Goal: Information Seeking & Learning: Learn about a topic

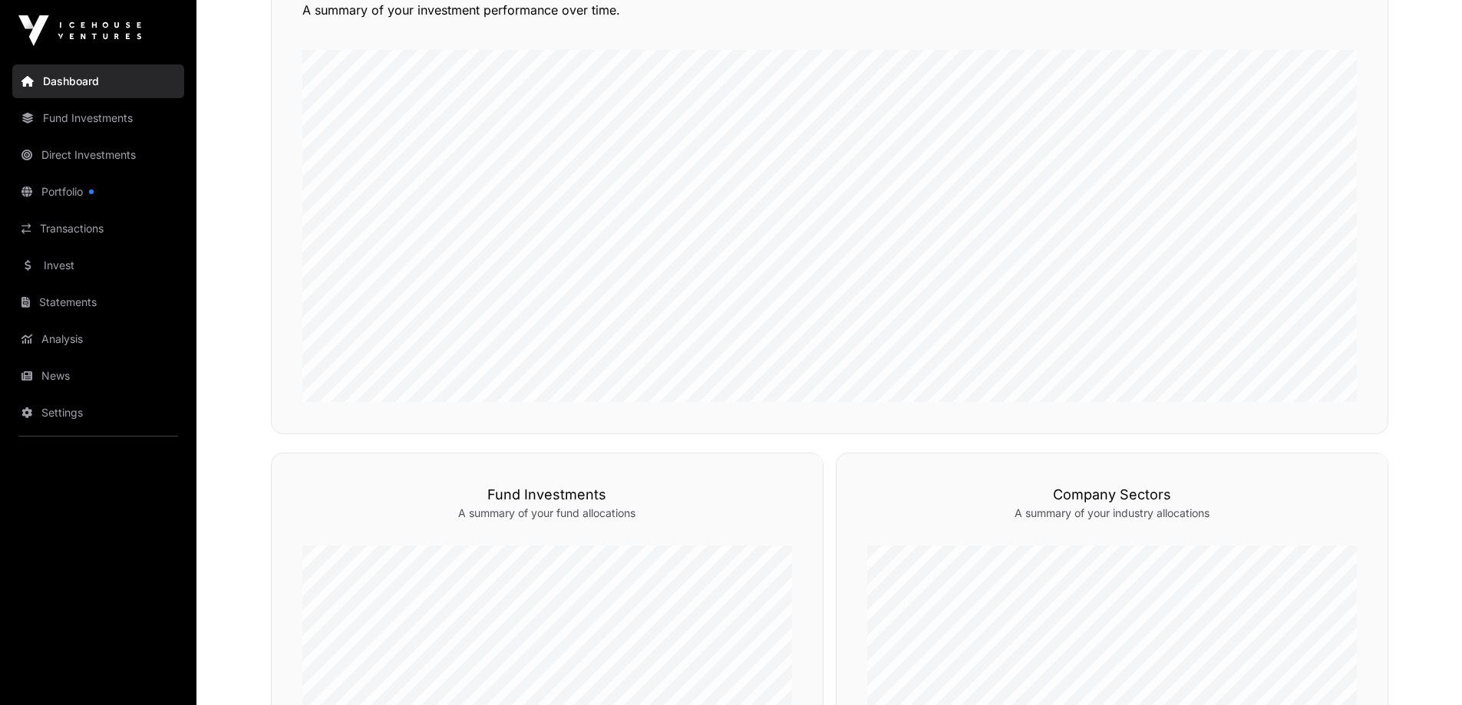
scroll to position [409, 0]
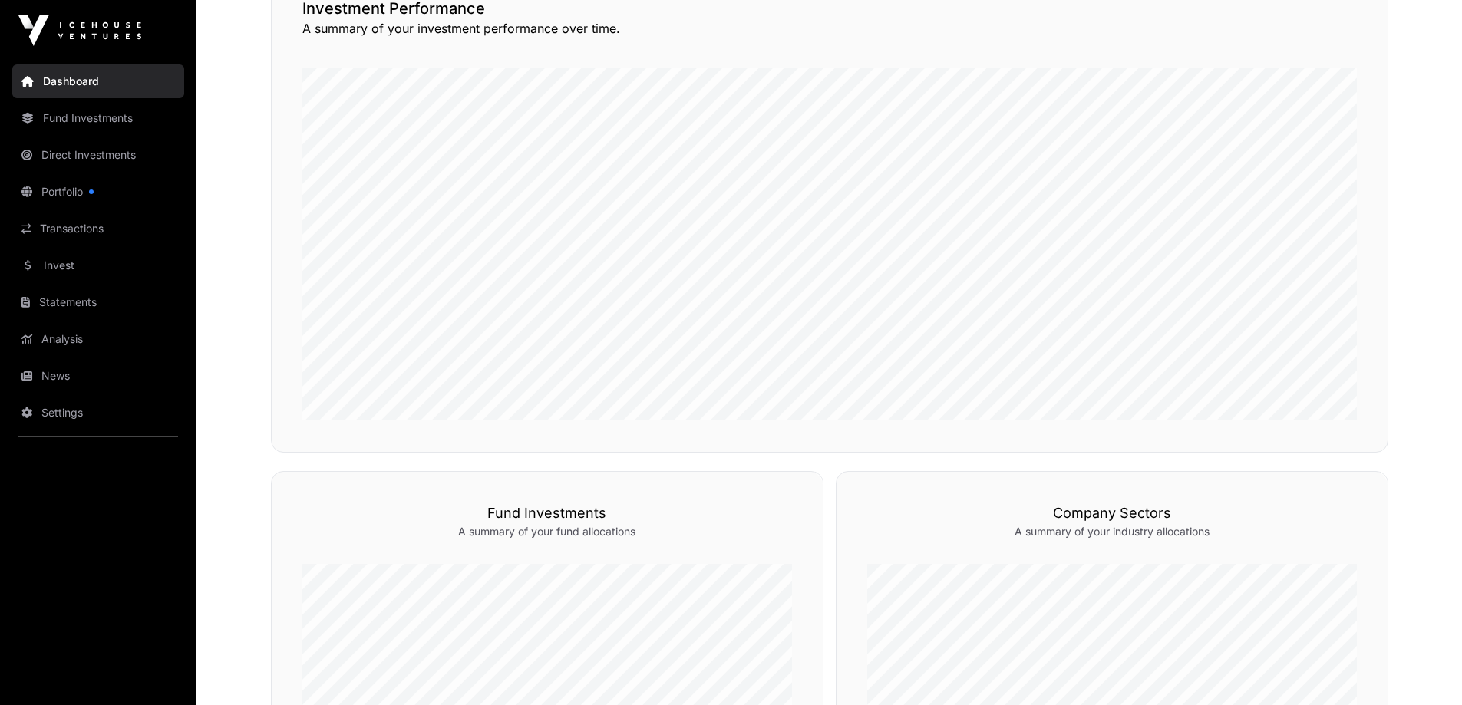
click at [118, 117] on link "Fund Investments" at bounding box center [98, 118] width 172 height 34
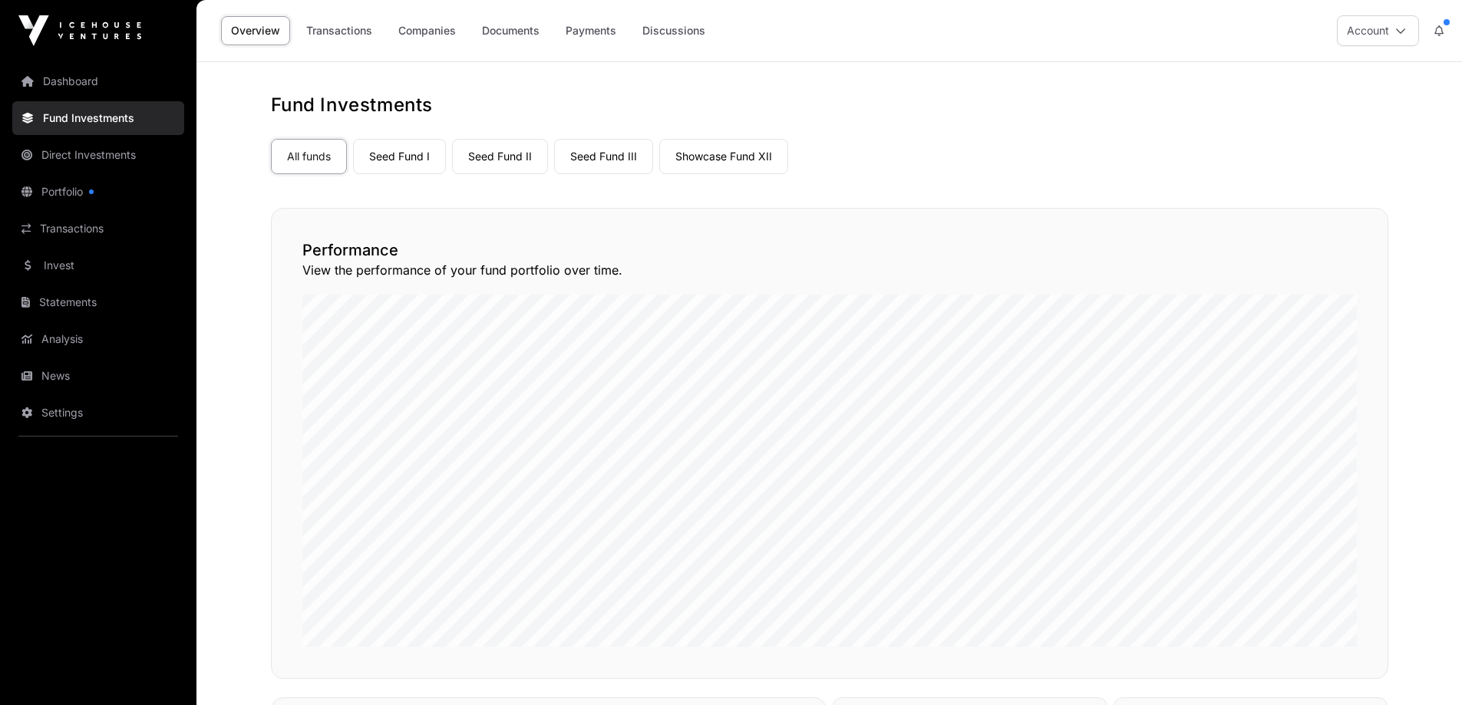
click at [378, 158] on link "Seed Fund I" at bounding box center [399, 156] width 93 height 35
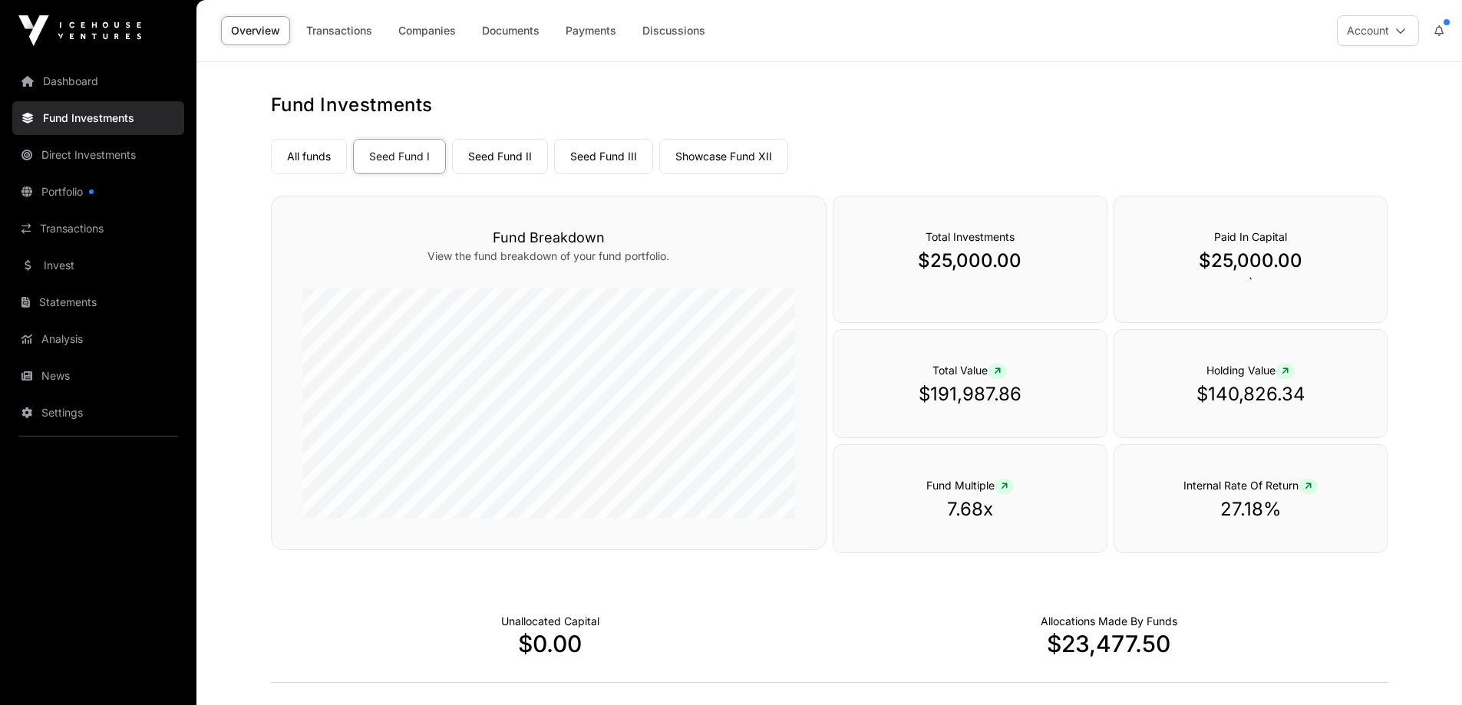
click at [319, 147] on link "All funds" at bounding box center [309, 156] width 76 height 35
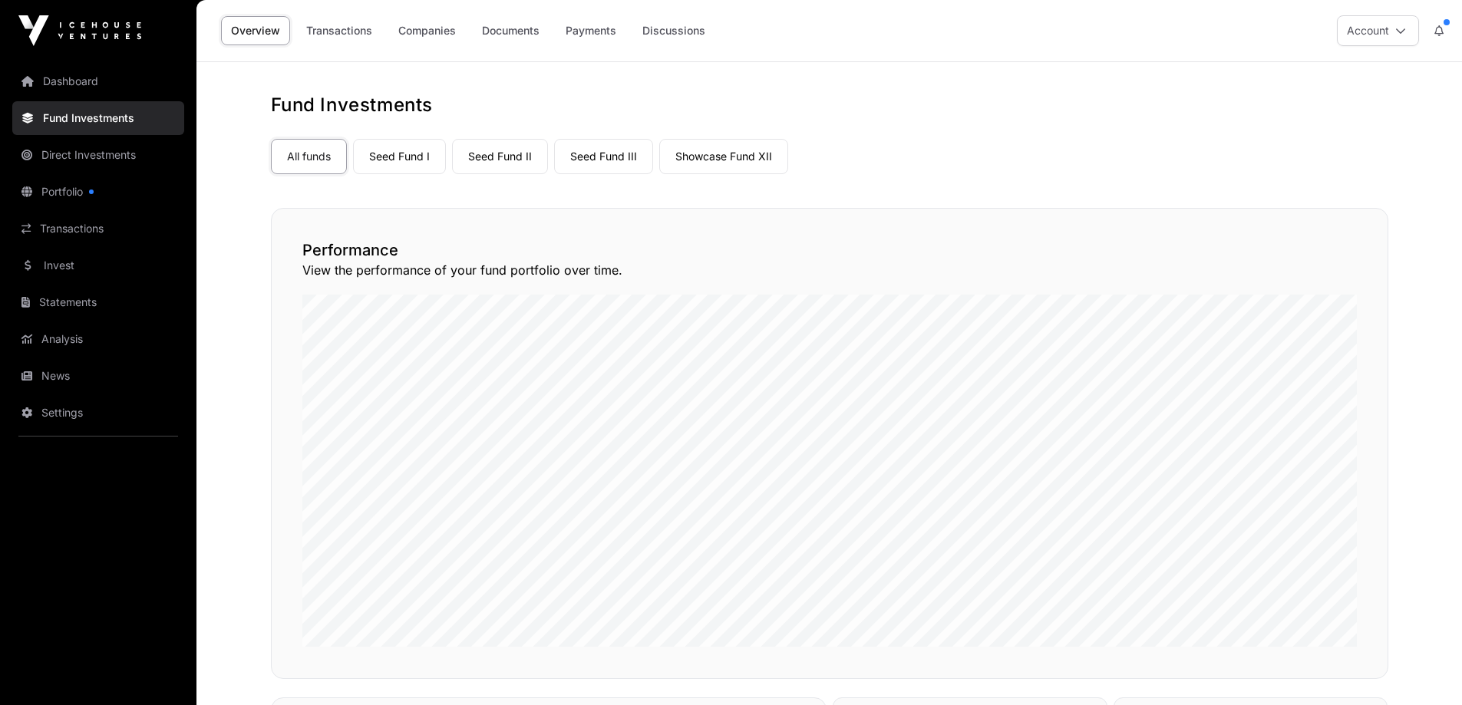
click at [411, 154] on link "Seed Fund I" at bounding box center [399, 156] width 93 height 35
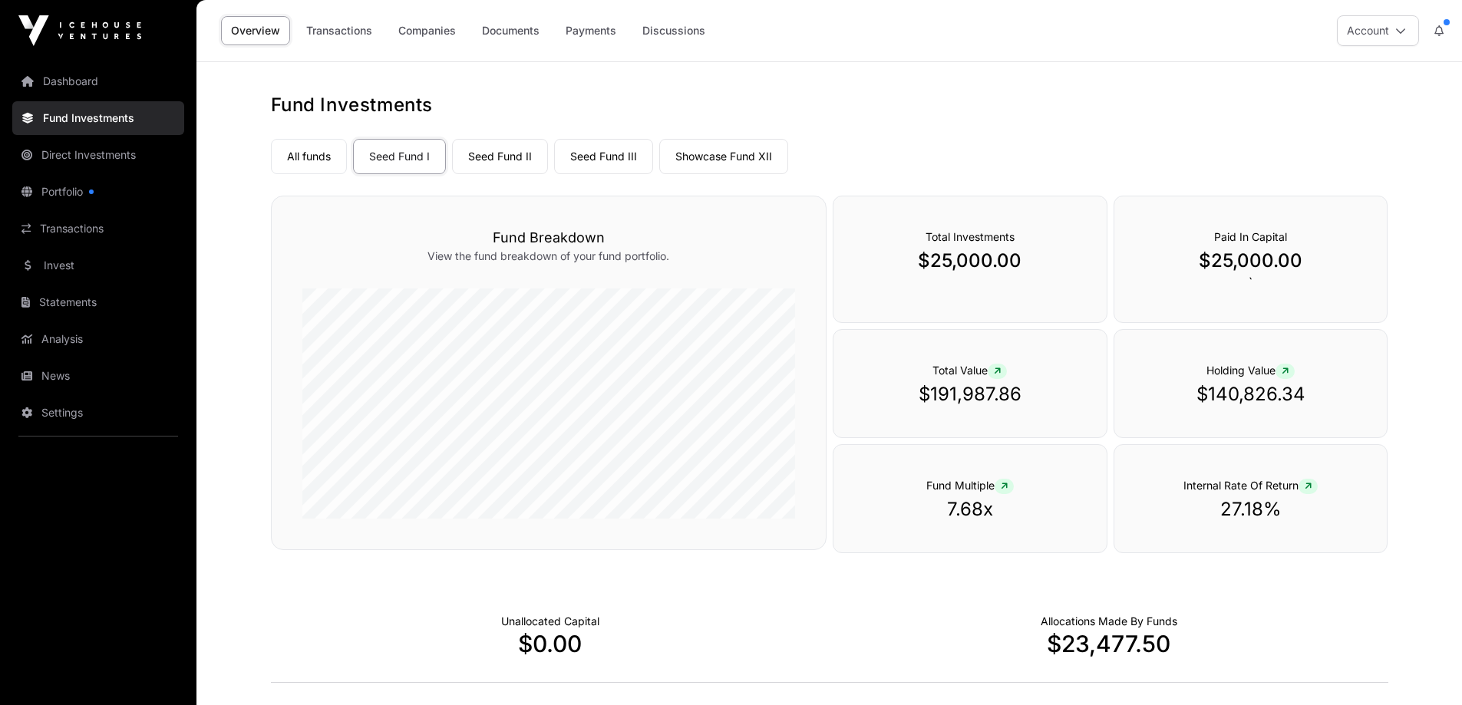
click at [495, 163] on link "Seed Fund II" at bounding box center [500, 156] width 96 height 35
click at [592, 166] on link "Seed Fund III" at bounding box center [603, 156] width 99 height 35
click at [725, 157] on link "Showcase Fund XII" at bounding box center [723, 156] width 129 height 35
click at [497, 162] on link "Seed Fund II" at bounding box center [500, 156] width 96 height 35
